Goal: Task Accomplishment & Management: Manage account settings

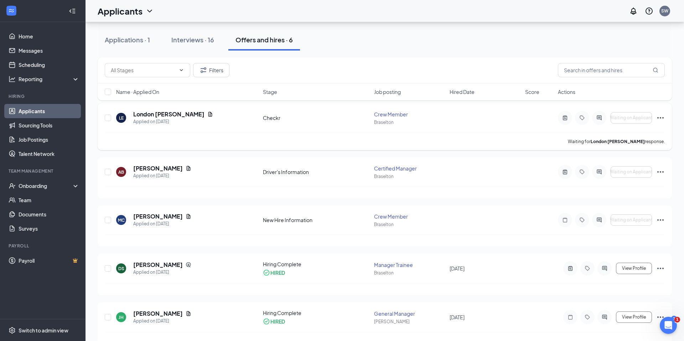
click at [225, 139] on div "Waiting for London Easley's response." at bounding box center [385, 141] width 560 height 18
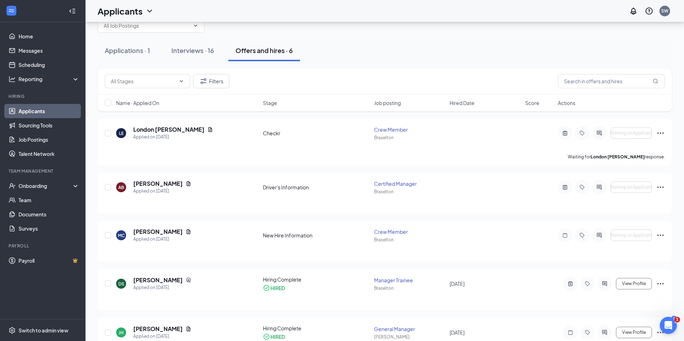
scroll to position [29, 0]
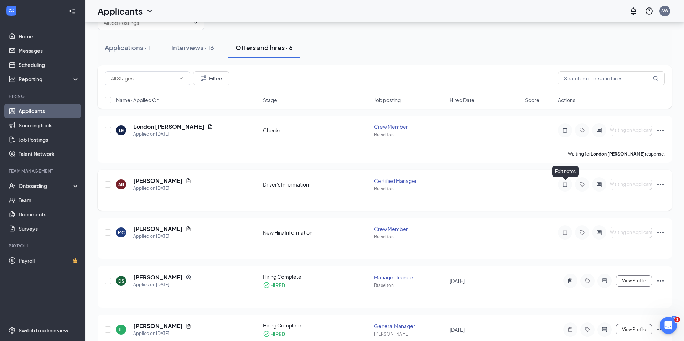
click at [566, 186] on icon "ActiveNote" at bounding box center [565, 184] width 4 height 5
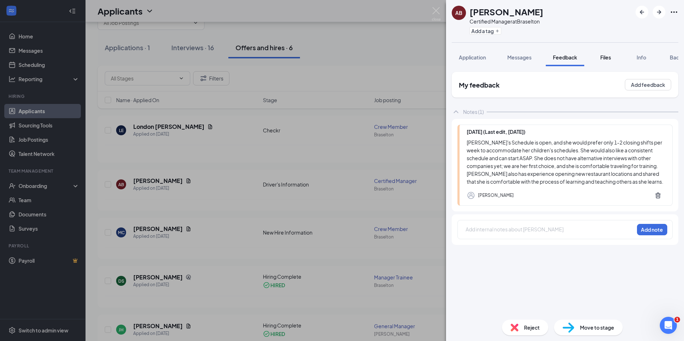
click at [604, 58] on span "Files" at bounding box center [605, 57] width 11 height 6
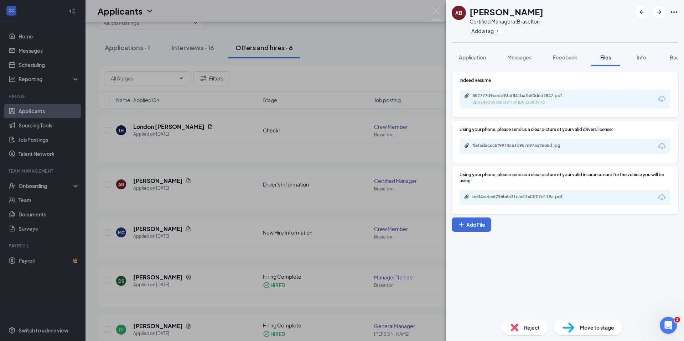
click at [664, 144] on icon "Download" at bounding box center [661, 146] width 9 height 9
click at [329, 186] on div "AB [PERSON_NAME] Certified Manager at [GEOGRAPHIC_DATA] Add a tag Application M…" at bounding box center [342, 170] width 684 height 341
click at [431, 9] on div "AB [PERSON_NAME] Certified Manager at [GEOGRAPHIC_DATA] Add a tag Application M…" at bounding box center [342, 170] width 684 height 341
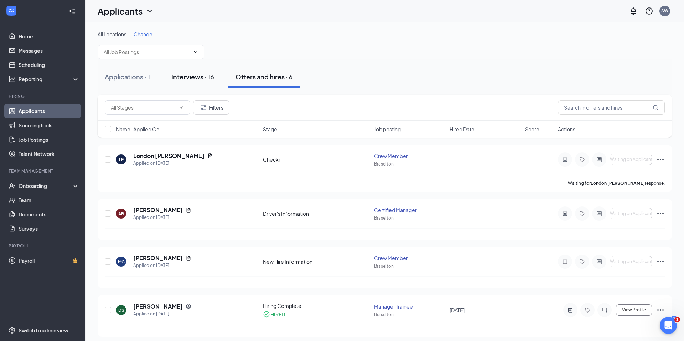
click at [190, 80] on div "Interviews · 16" at bounding box center [192, 76] width 43 height 9
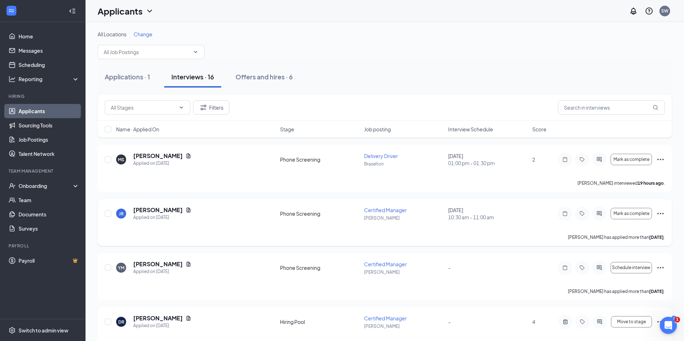
scroll to position [3, 0]
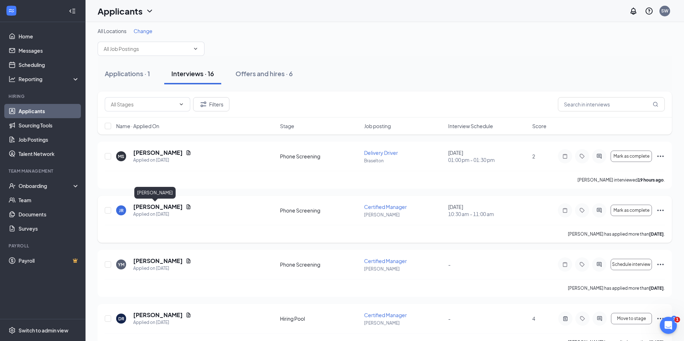
click at [145, 205] on h5 "[PERSON_NAME]" at bounding box center [158, 207] width 50 height 8
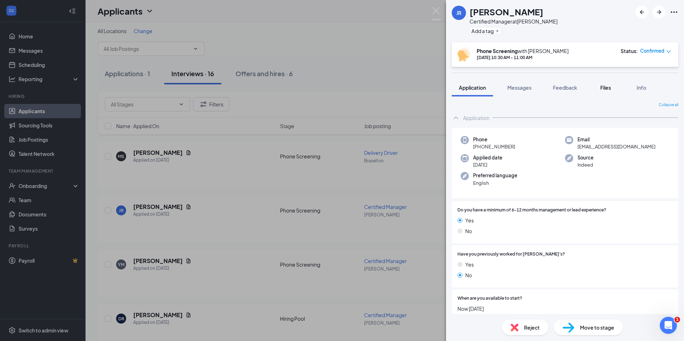
click at [609, 88] on span "Files" at bounding box center [605, 87] width 11 height 6
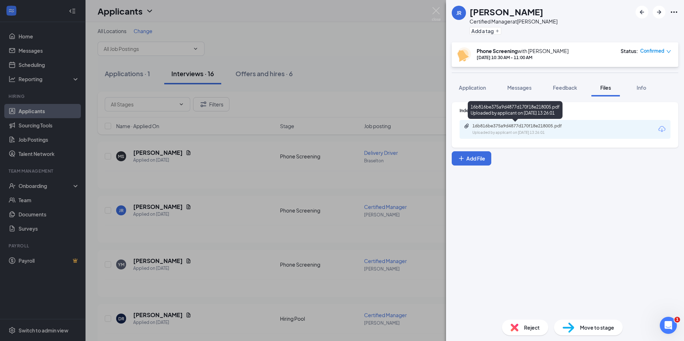
click at [530, 125] on div "16b816be375a9d4877d170f18e218005.pdf" at bounding box center [522, 126] width 100 height 6
click at [229, 208] on div "JR [PERSON_NAME] Certified Manager at [PERSON_NAME] Add a tag Phone Screening w…" at bounding box center [342, 170] width 684 height 341
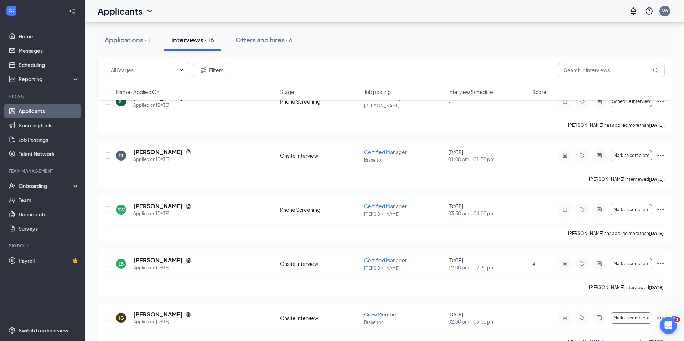
scroll to position [283, 0]
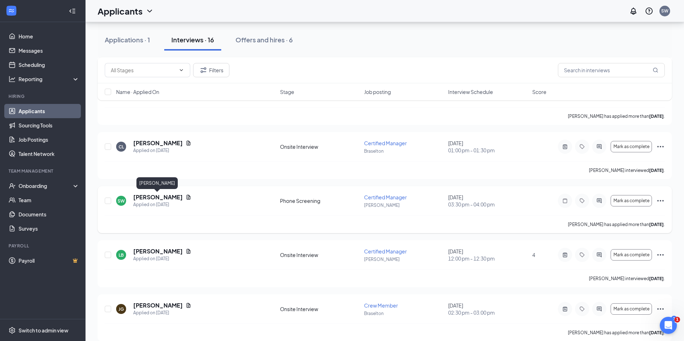
click at [166, 197] on h5 "[PERSON_NAME]" at bounding box center [158, 197] width 50 height 8
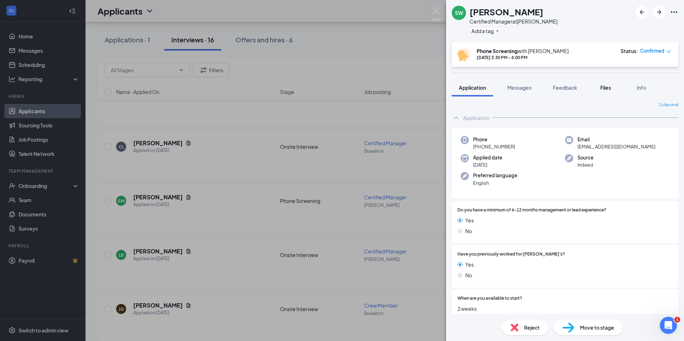
click at [605, 89] on span "Files" at bounding box center [605, 87] width 11 height 6
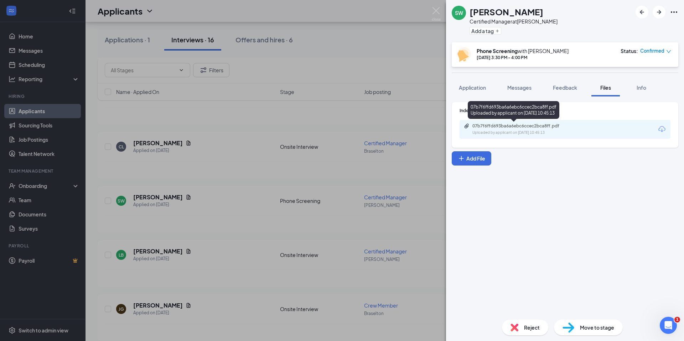
click at [521, 127] on div "07b7f6ffd693ba6a6ebc6ccec2bca8ff.pdf" at bounding box center [522, 126] width 100 height 6
click at [235, 144] on div "SW [PERSON_NAME] Certified Manager at [GEOGRAPHIC_DATA] Add a tag Phone Screeni…" at bounding box center [342, 170] width 684 height 341
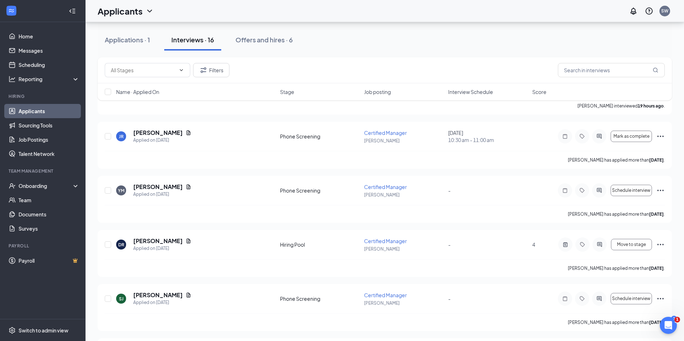
scroll to position [77, 0]
click at [152, 186] on h5 "[PERSON_NAME]" at bounding box center [158, 187] width 50 height 8
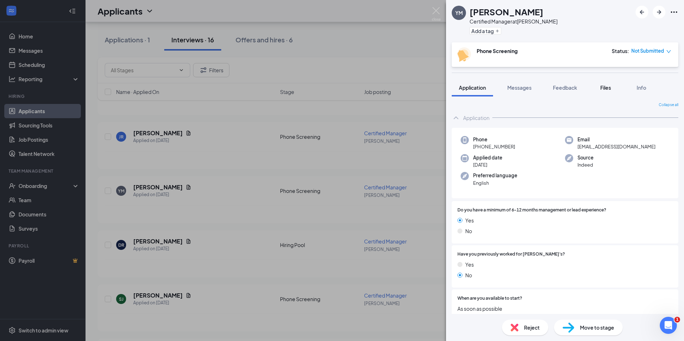
click at [610, 84] on span "Files" at bounding box center [605, 87] width 11 height 6
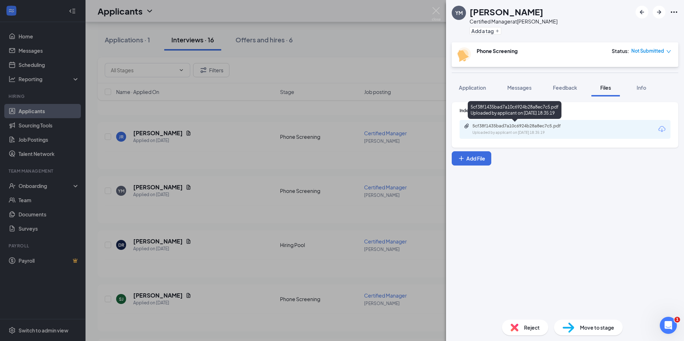
click at [530, 125] on div "5cf38f1435bad7a10c6924b28a8ec7c5.pdf" at bounding box center [522, 126] width 100 height 6
click at [433, 9] on img at bounding box center [436, 14] width 9 height 14
